Goal: Entertainment & Leisure: Consume media (video, audio)

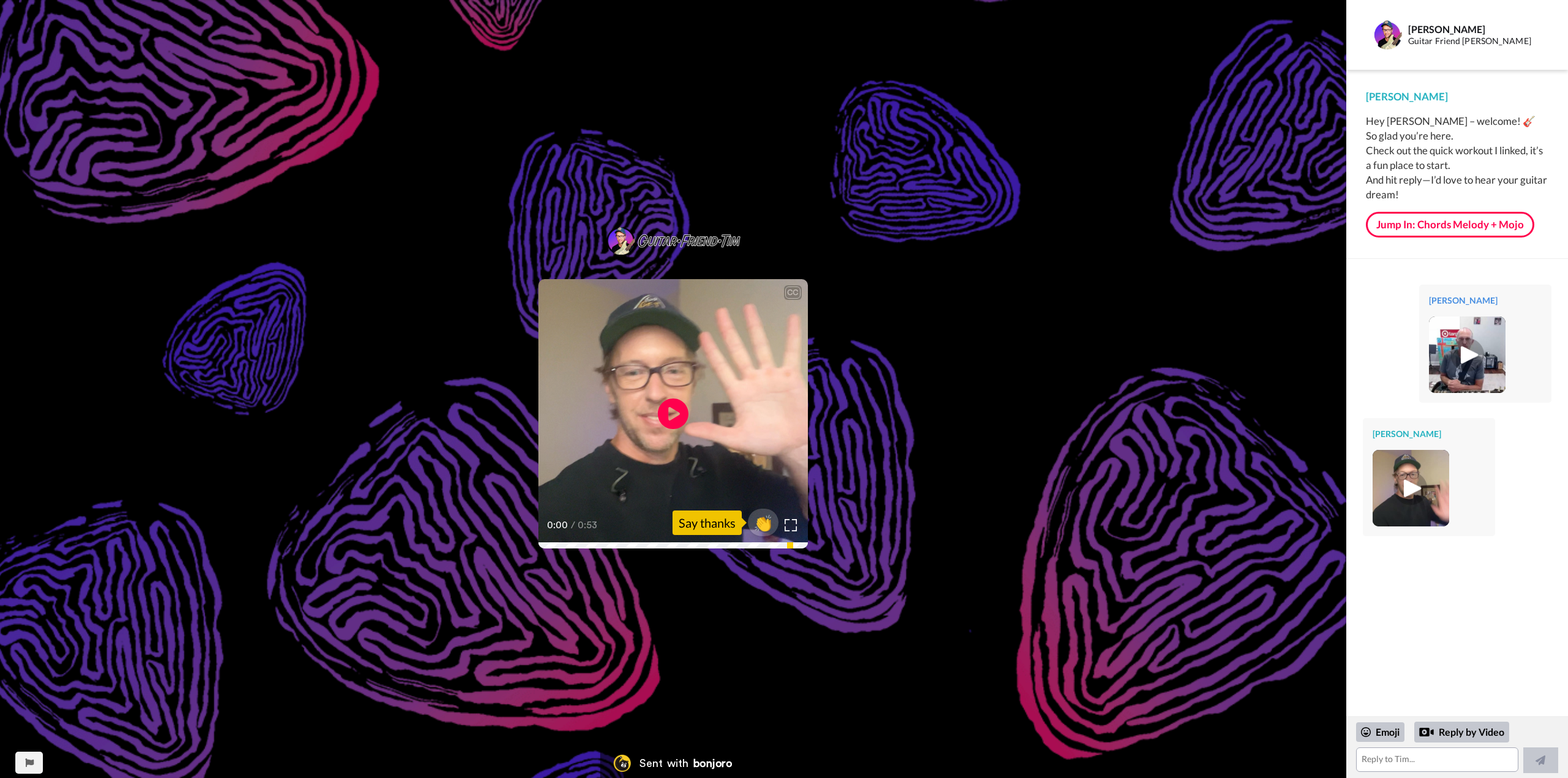
click at [1407, 485] on img at bounding box center [1410, 489] width 33 height 33
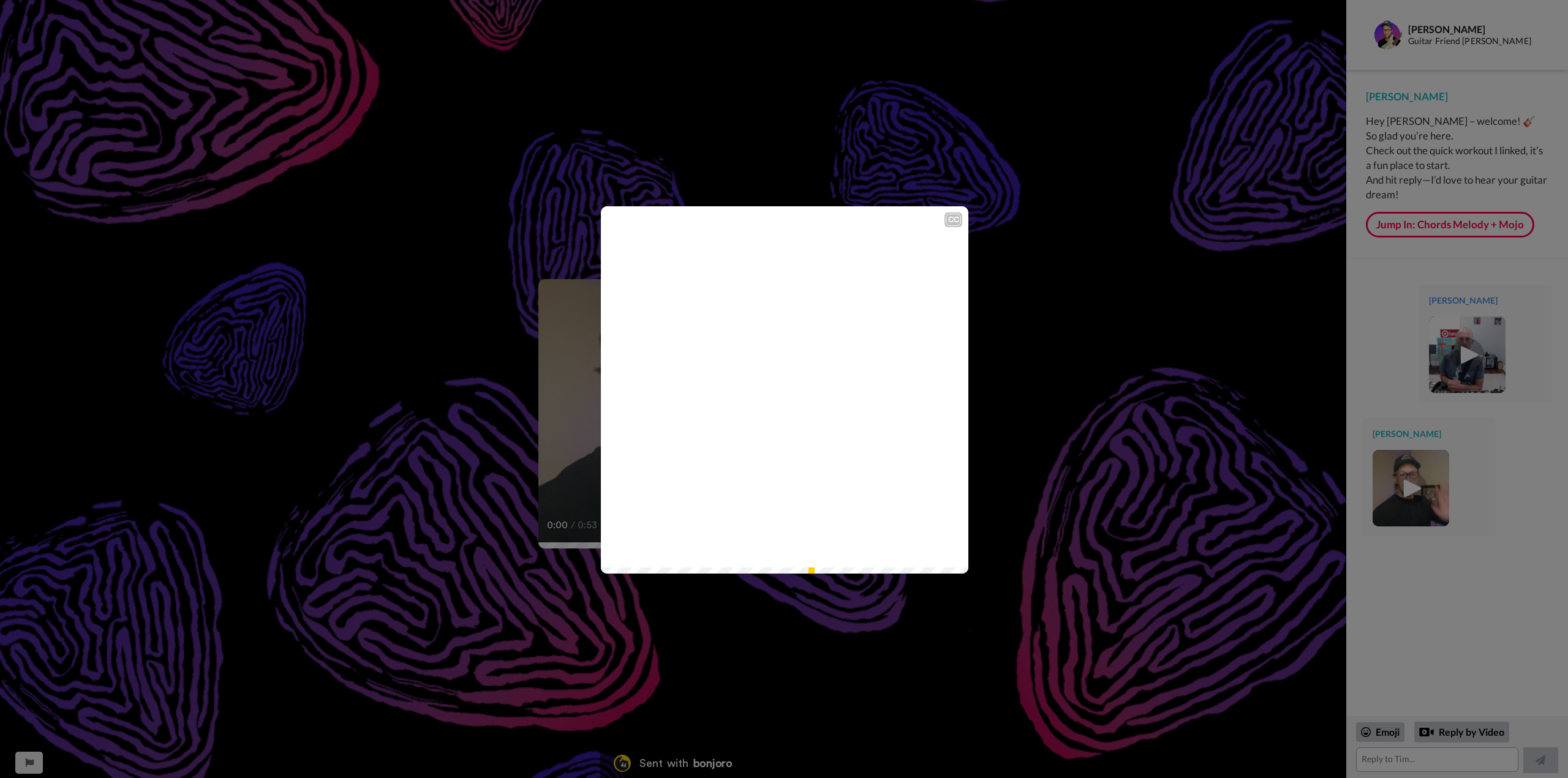
click at [764, 404] on video at bounding box center [784, 389] width 367 height 367
click at [811, 439] on video at bounding box center [784, 389] width 367 height 367
click at [784, 390] on icon "Play/Pause" at bounding box center [784, 389] width 33 height 58
click at [1056, 379] on div "CC Play/Pause 1:27 / 1:27" at bounding box center [784, 389] width 1568 height 778
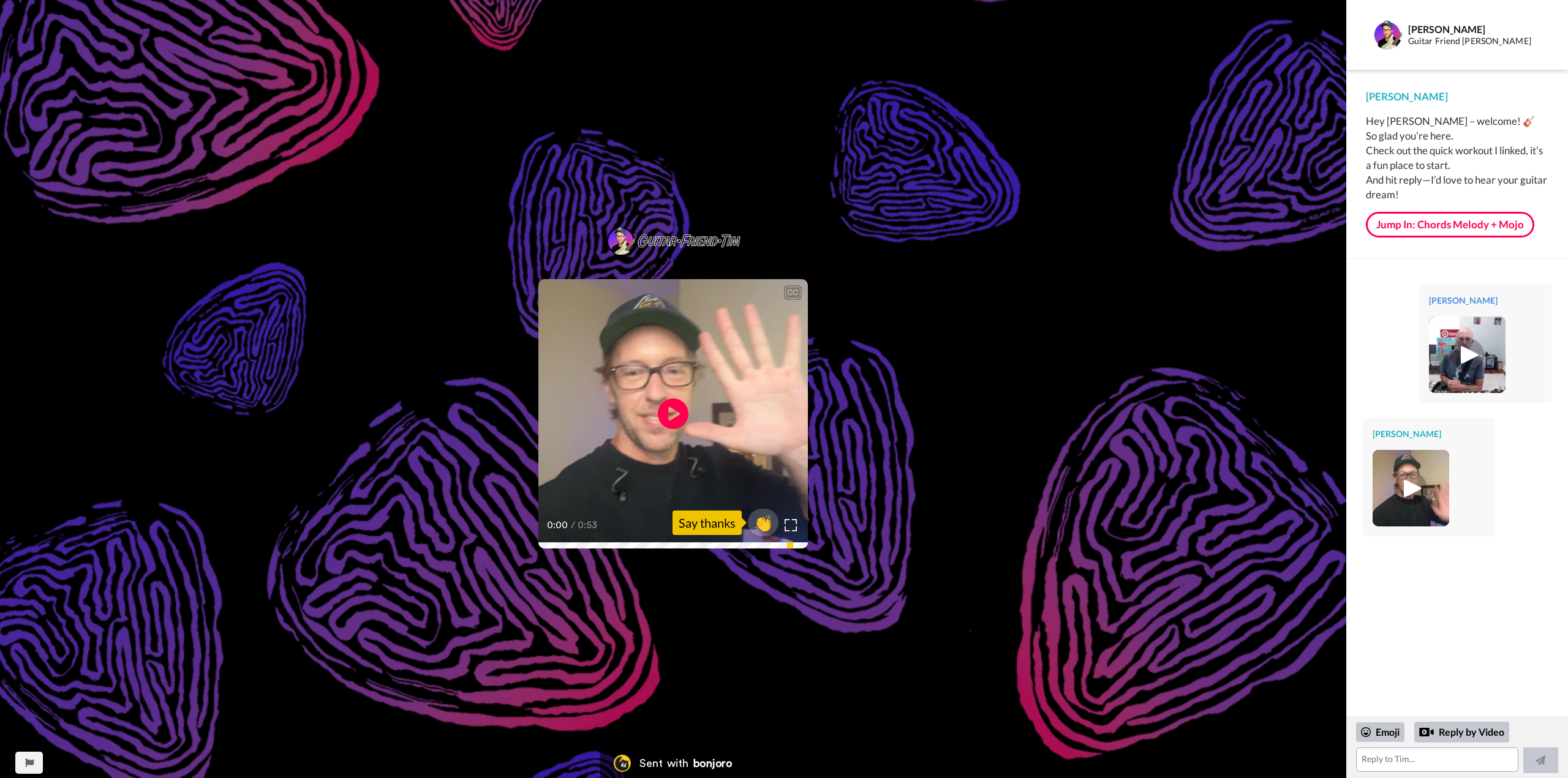
click at [1474, 358] on img at bounding box center [1466, 355] width 33 height 33
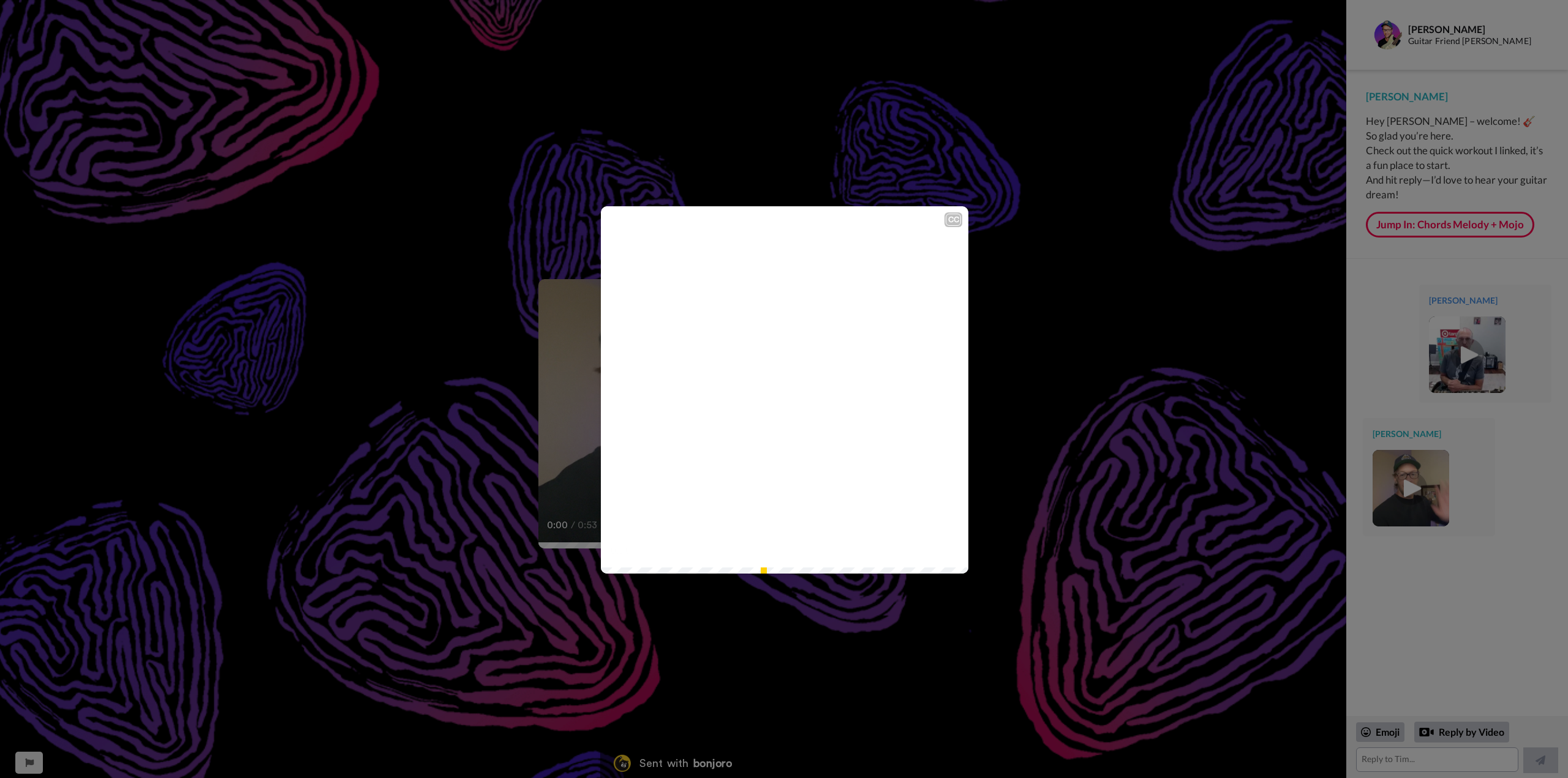
click at [779, 390] on icon "Play/Pause" at bounding box center [784, 389] width 33 height 58
click at [793, 356] on video at bounding box center [784, 389] width 367 height 367
click at [1182, 133] on div "CC Play/Pause 1:50 / 1:52" at bounding box center [784, 389] width 1568 height 778
